Goal: Task Accomplishment & Management: Use online tool/utility

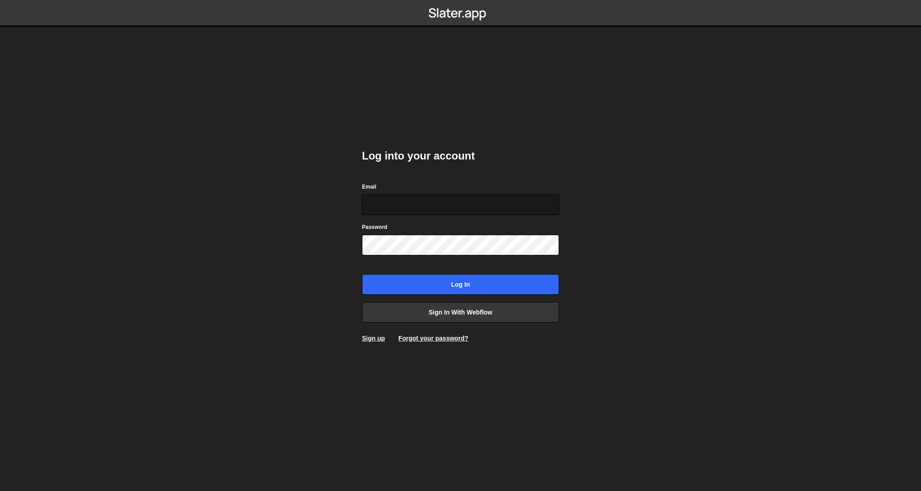
click at [553, 201] on input "Email" at bounding box center [460, 204] width 197 height 21
click at [460, 0] on com-1password-button at bounding box center [460, 0] width 0 height 0
type input "contact@migueljoya.com"
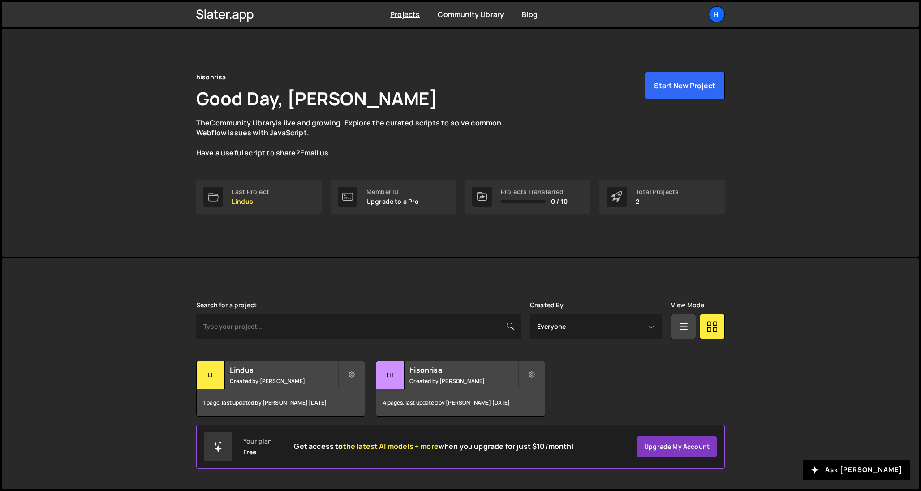
click at [440, 283] on div "[PERSON_NAME] is designed for desktop use. Please use a larger screen to access…" at bounding box center [460, 358] width 555 height 201
click at [423, 366] on h2 "hisonrisa" at bounding box center [463, 370] width 108 height 10
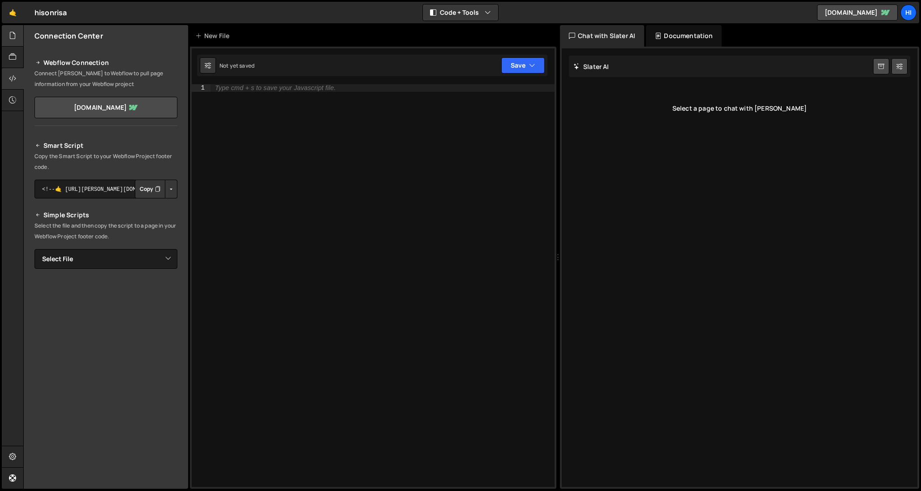
click at [11, 31] on icon at bounding box center [12, 35] width 7 height 10
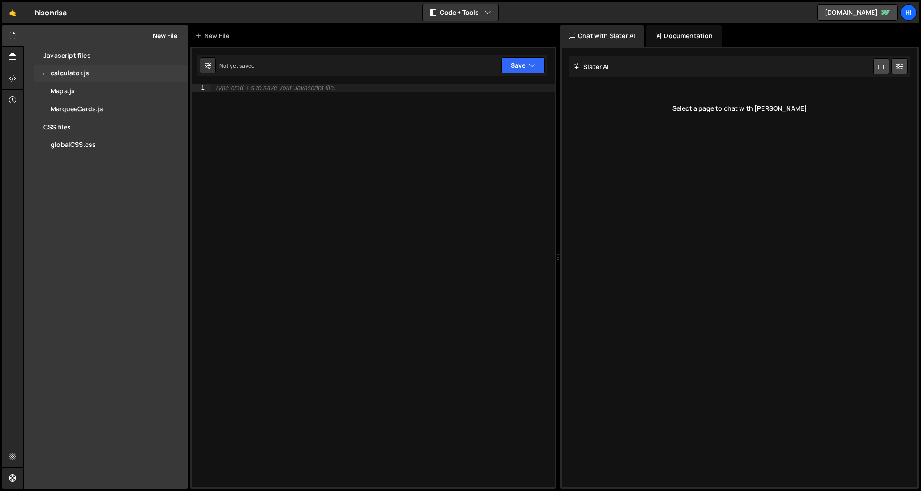
click at [89, 74] on div "0 calculator.js 0" at bounding box center [111, 74] width 154 height 18
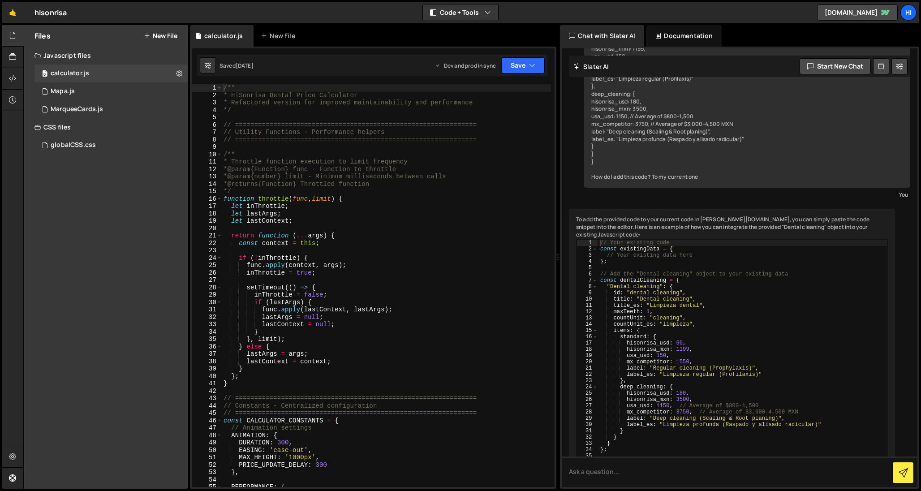
scroll to position [254, 0]
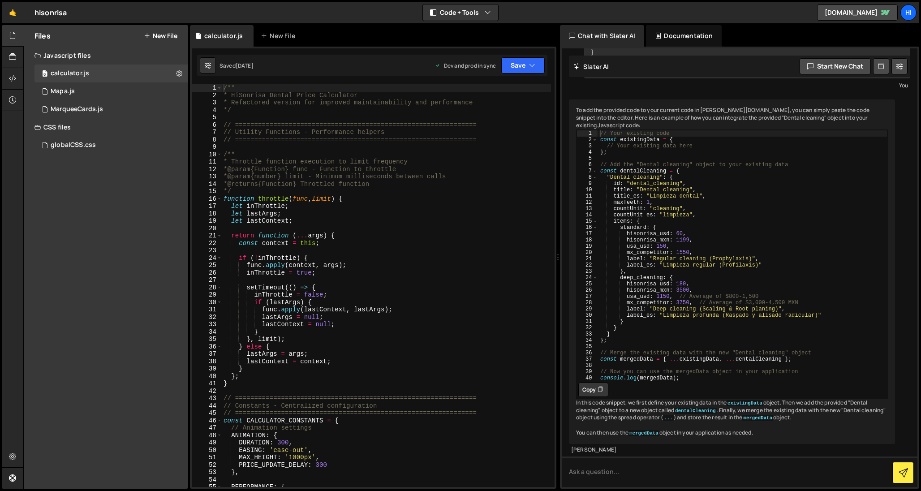
click at [309, 210] on div "/** * HiSonrisa Dental Price Calculator * Refactored version for improved maint…" at bounding box center [386, 292] width 329 height 417
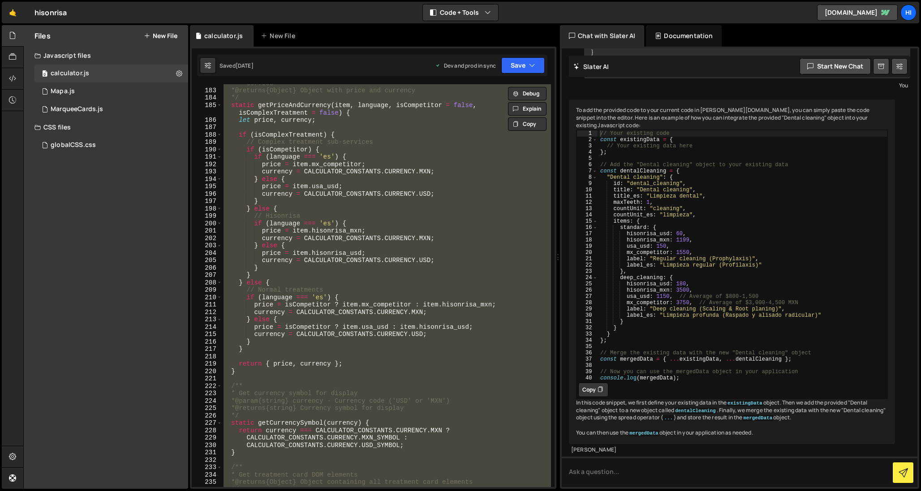
scroll to position [1015, 0]
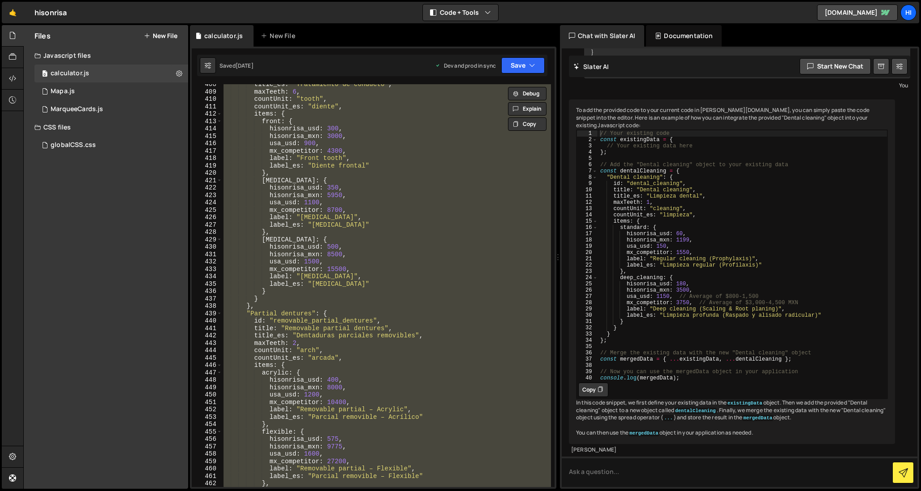
click at [381, 282] on div "title_es : "Tratamiento de conducto" , maxTeeth : 6 , countUnit : "tooth" , cou…" at bounding box center [386, 285] width 329 height 403
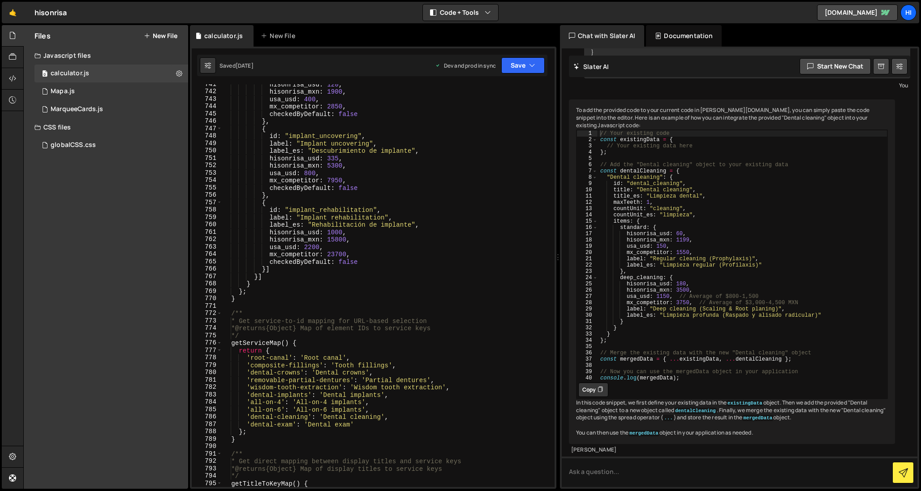
scroll to position [3735, 0]
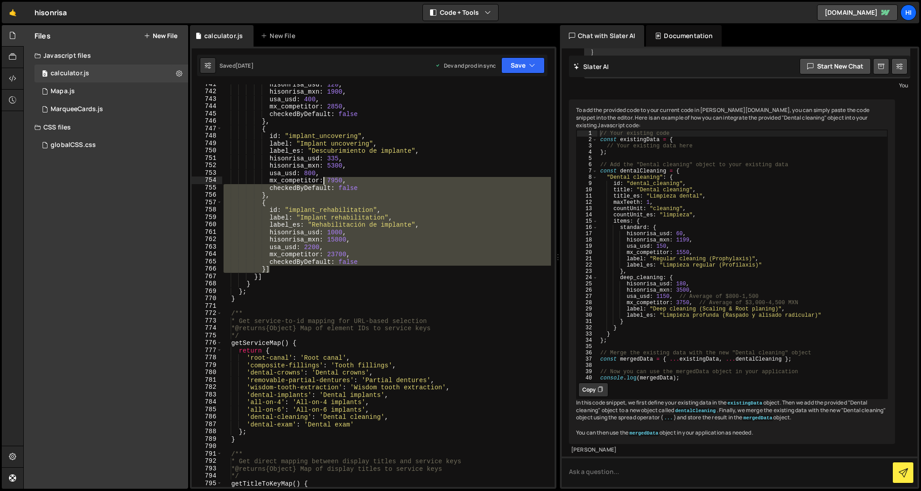
drag, startPoint x: 381, startPoint y: 271, endPoint x: 296, endPoint y: 169, distance: 132.6
click at [296, 169] on div "hisonrisa_usd : 120 , hisonrisa_mxn : 1900 , usa_usd : 400 , mx_competitor : 28…" at bounding box center [386, 289] width 329 height 417
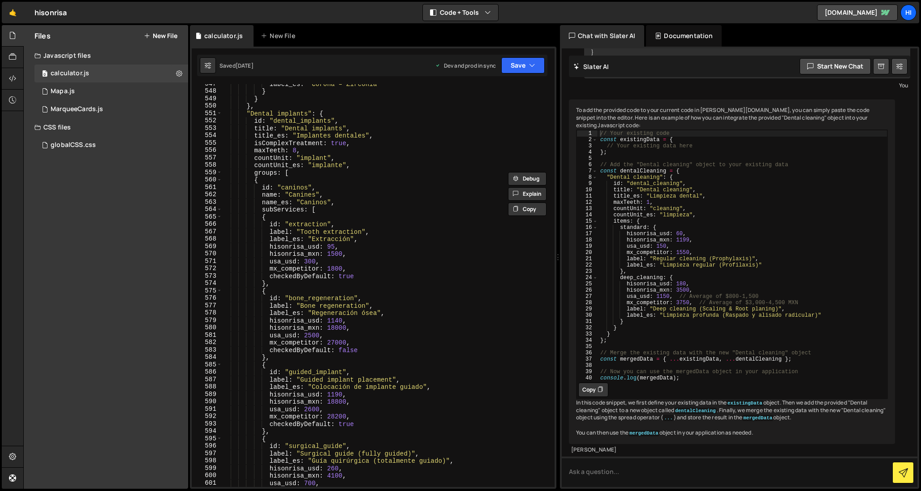
scroll to position [2767, 0]
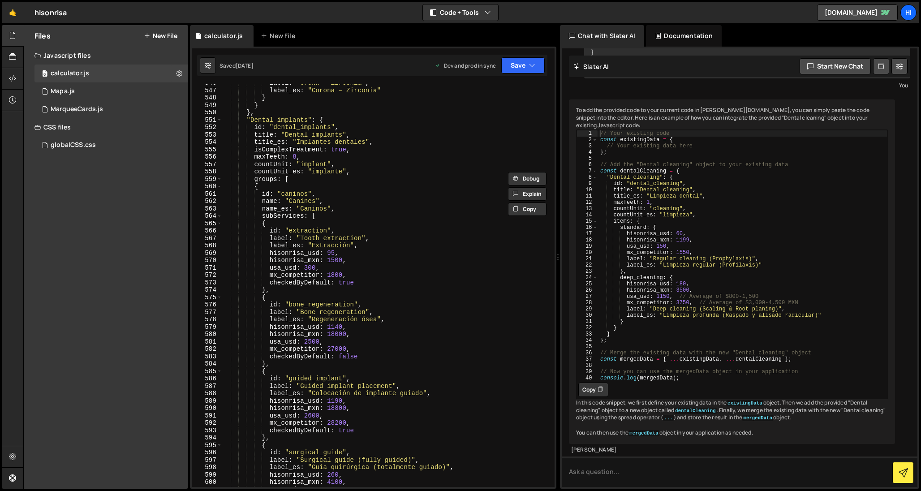
click at [278, 144] on div "label : "Crown – Zirconia" , label_es : "Corona – Zirconia" } } } , "Dental imp…" at bounding box center [386, 287] width 329 height 417
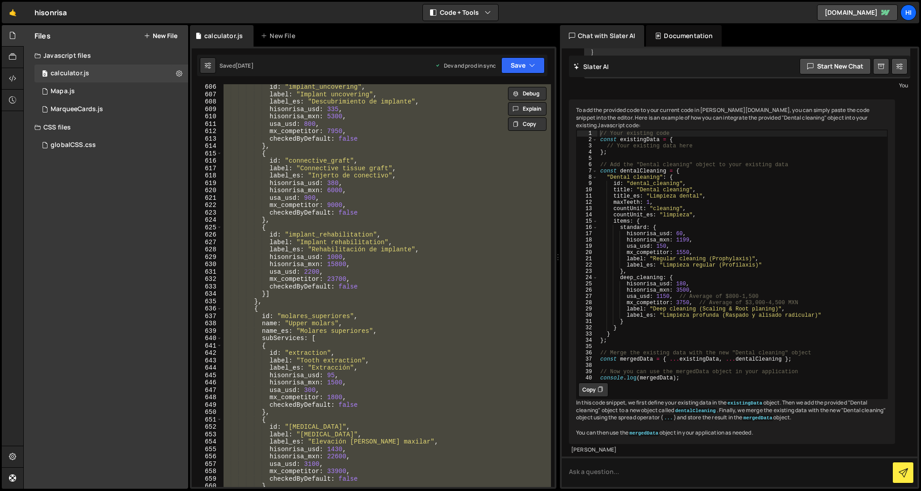
click at [315, 329] on div "id : "implant_uncovering" , label : "Implant uncovering" , label_es : "Descubri…" at bounding box center [386, 285] width 329 height 403
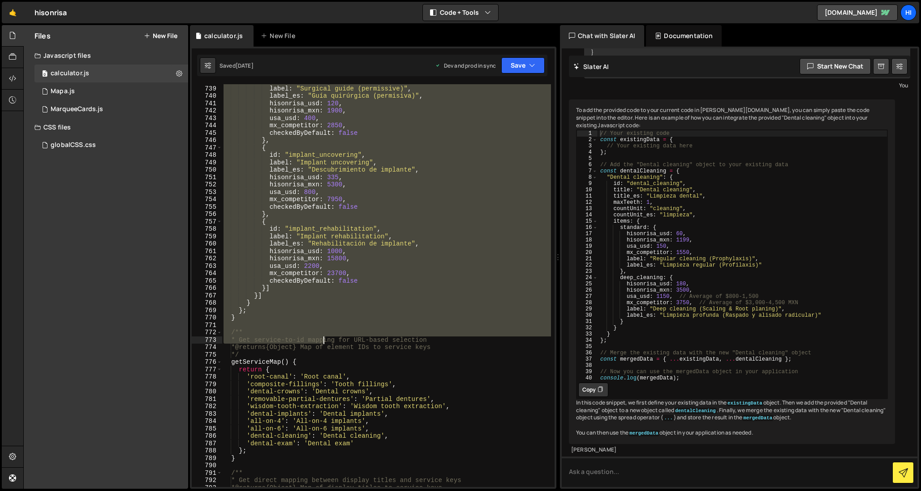
scroll to position [3722, 0]
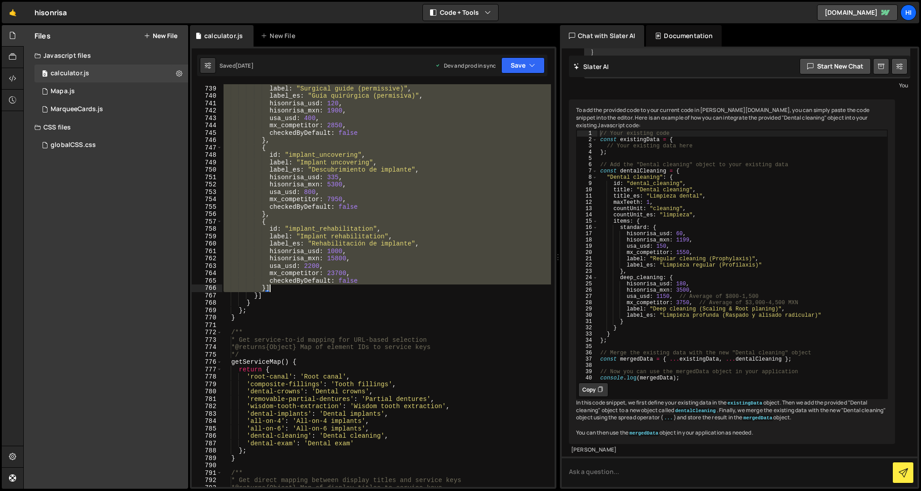
drag, startPoint x: 246, startPoint y: 126, endPoint x: 369, endPoint y: 284, distance: 200.8
click at [369, 284] on div "id : "surgical_guide_permissive" , label : "Surgical guide (permissive)" , labe…" at bounding box center [386, 285] width 329 height 417
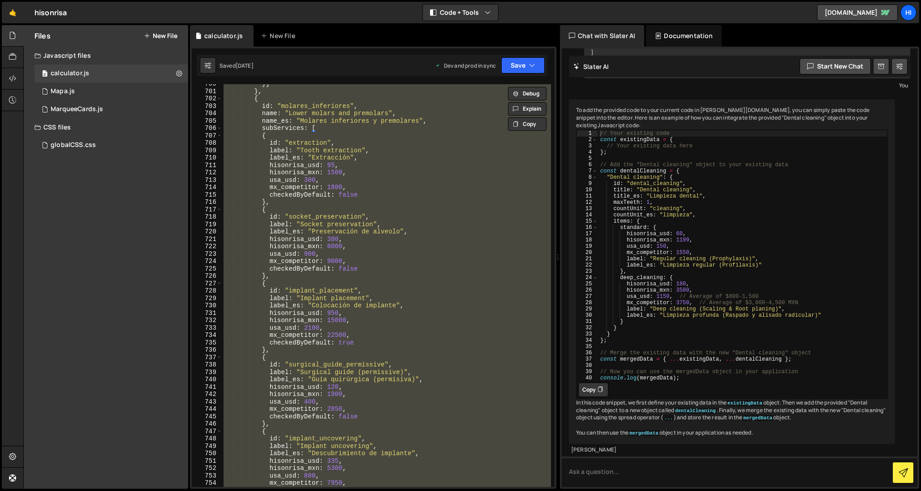
scroll to position [3480, 0]
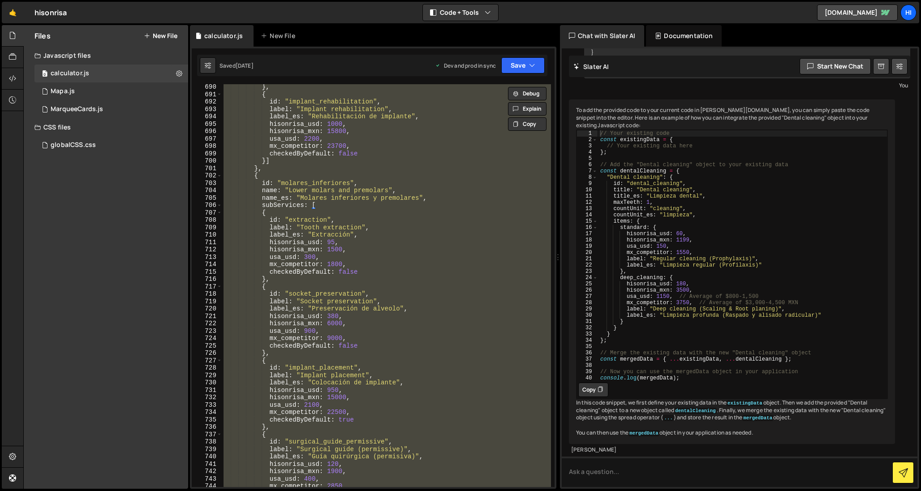
click at [406, 216] on div "} , { id : "implant_rehabilitation" , label : "Implant rehabilitation" , label_…" at bounding box center [386, 285] width 329 height 403
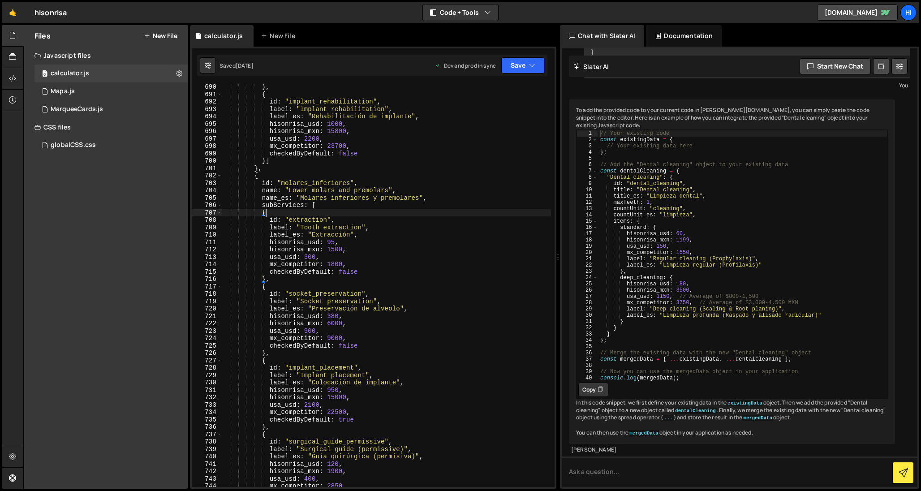
type textarea "})();"
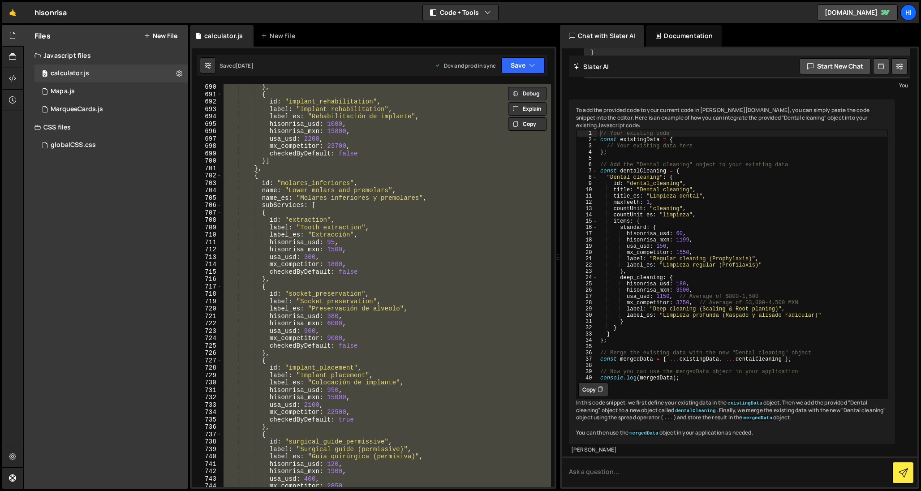
paste textarea
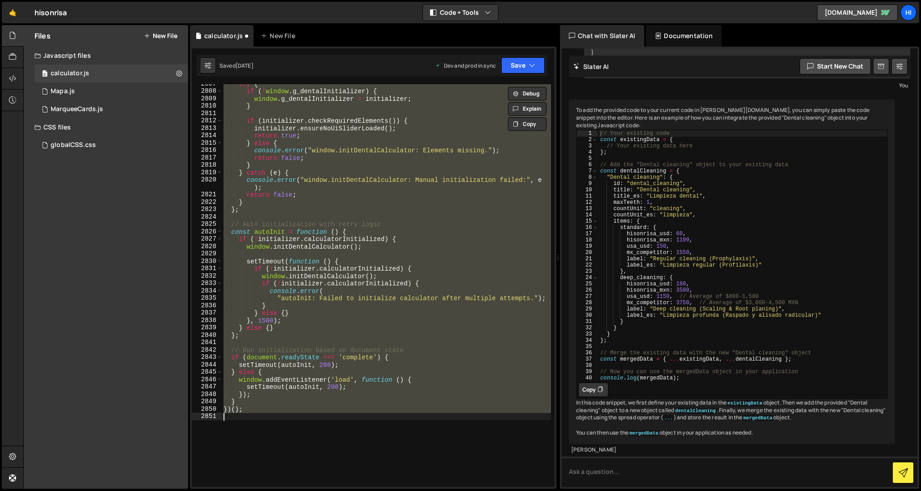
click at [422, 289] on div "try { if ( ! window . g_dentalInitializer ) { window . g_dentalInitializer = in…" at bounding box center [386, 285] width 329 height 403
type textarea "})();"
paste textarea
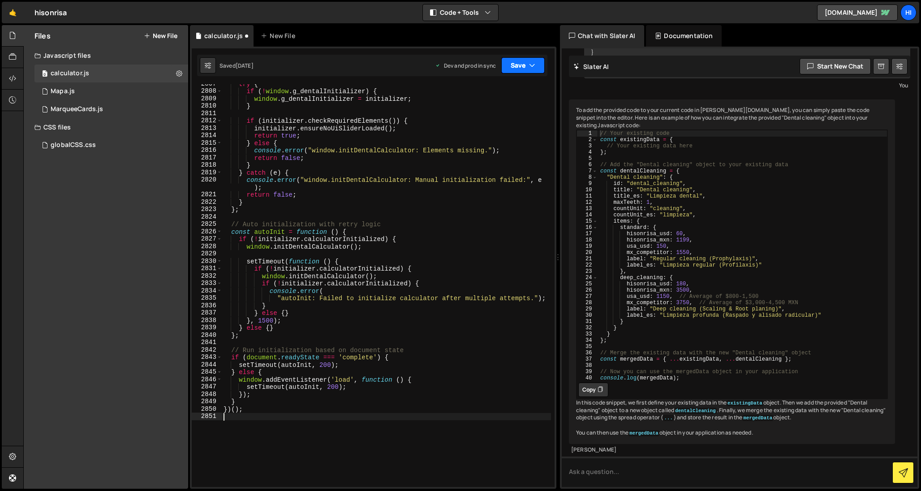
click at [523, 65] on button "Save" at bounding box center [522, 65] width 43 height 16
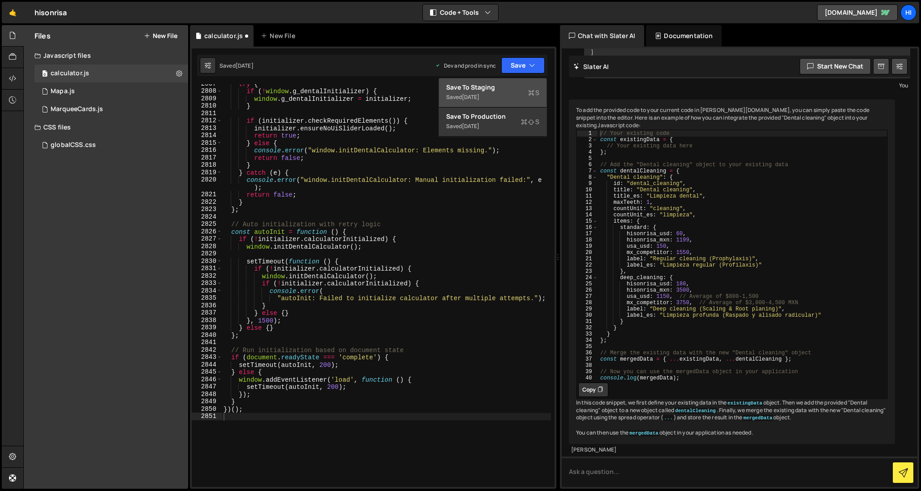
click at [520, 95] on div "Saved 1 month ago" at bounding box center [492, 97] width 93 height 11
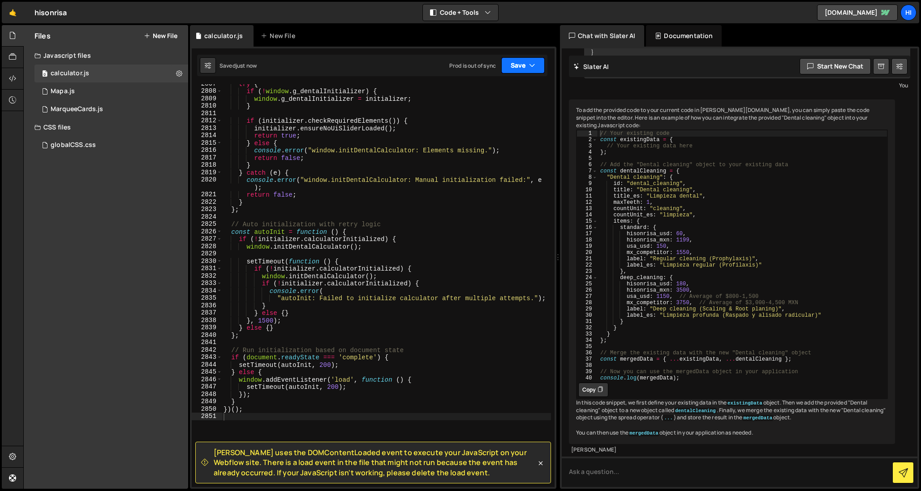
click at [526, 64] on button "Save" at bounding box center [522, 65] width 43 height 16
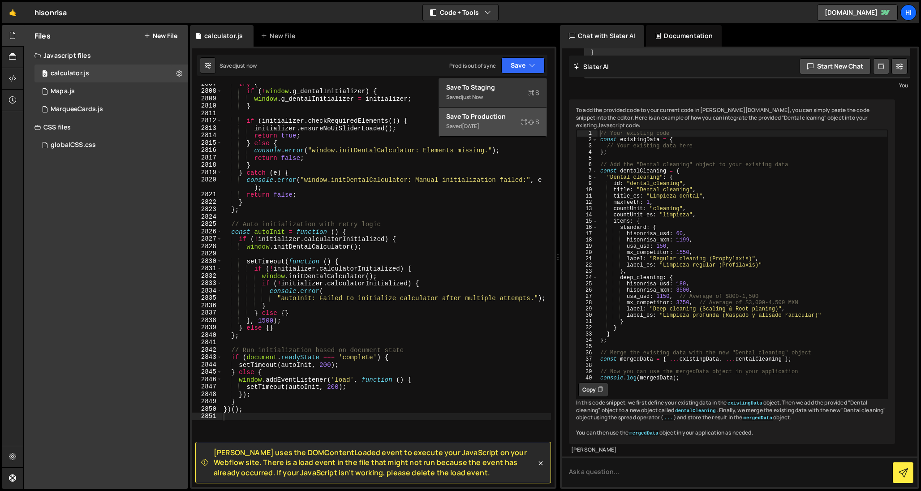
click at [510, 120] on button "Save to Production S Saved 1 month ago" at bounding box center [493, 122] width 108 height 29
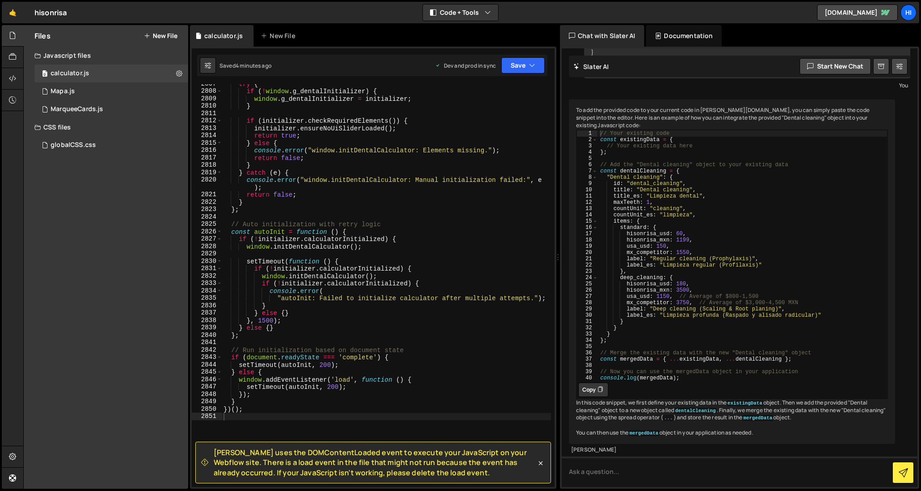
click at [416, 225] on div "try { if ( ! window . g_dentalInitializer ) { window . g_dentalInitializer = in…" at bounding box center [386, 288] width 329 height 417
type textarea "})();"
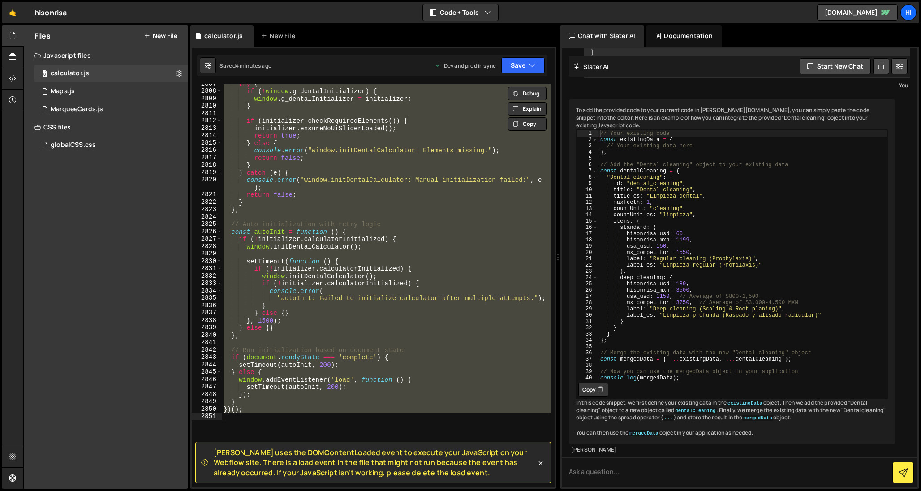
paste textarea
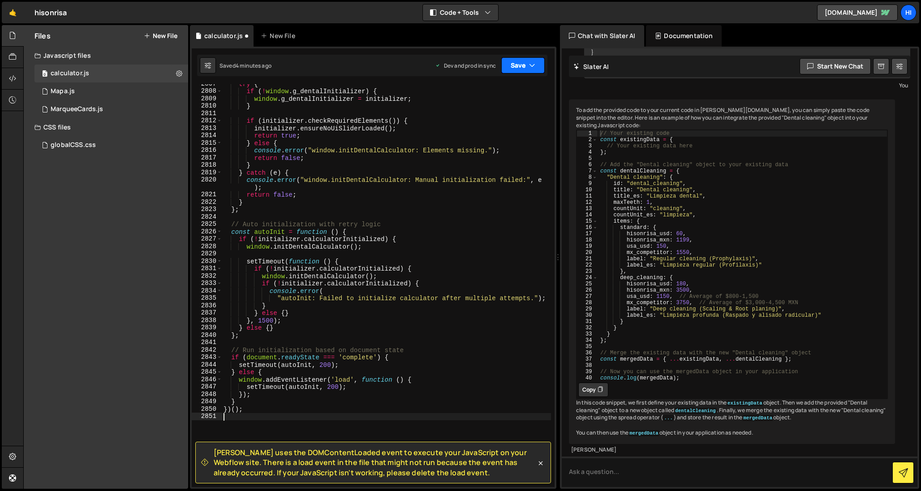
click at [527, 65] on button "Save" at bounding box center [522, 65] width 43 height 16
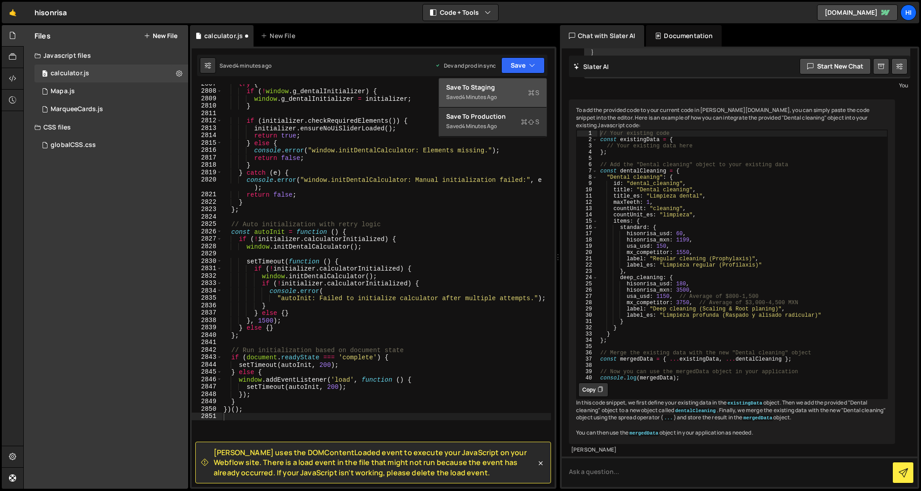
click at [514, 90] on div "Save to Staging S" at bounding box center [492, 87] width 93 height 9
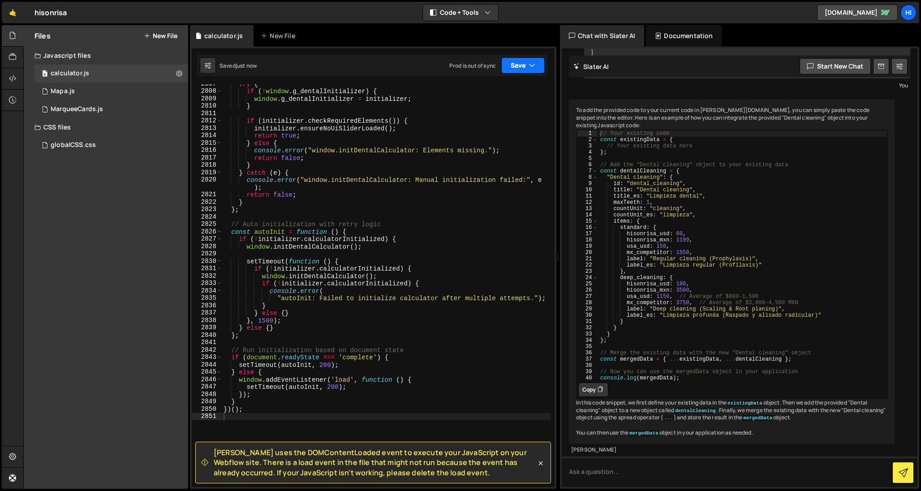
click at [528, 64] on button "Save" at bounding box center [522, 65] width 43 height 16
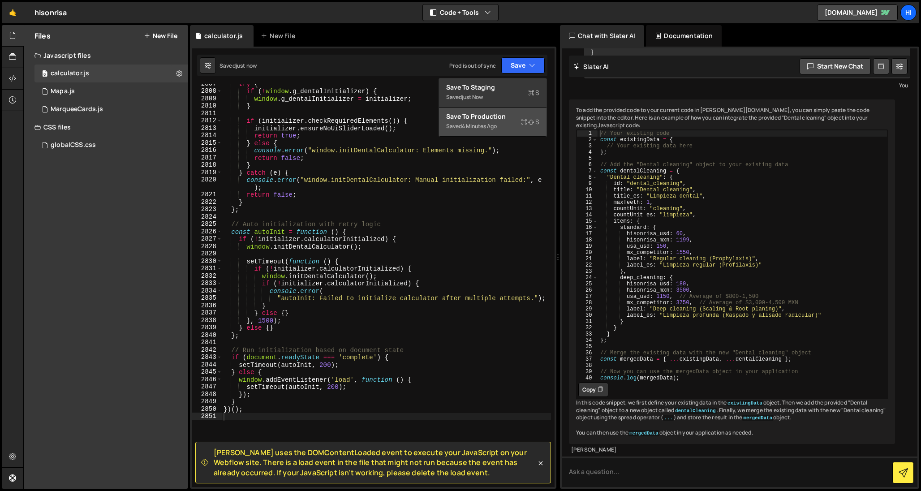
click at [497, 125] on div "4 minutes ago" at bounding box center [479, 126] width 35 height 8
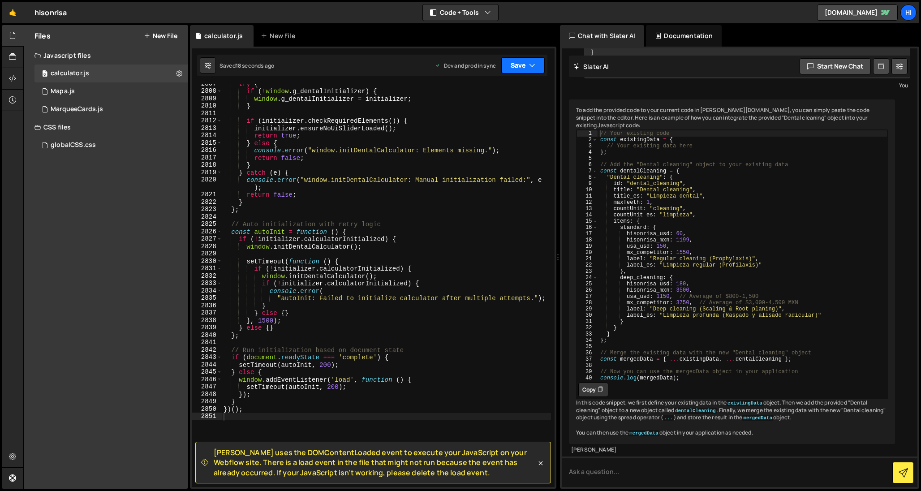
click at [516, 73] on button "Save" at bounding box center [522, 65] width 43 height 16
